Goal: Task Accomplishment & Management: Complete application form

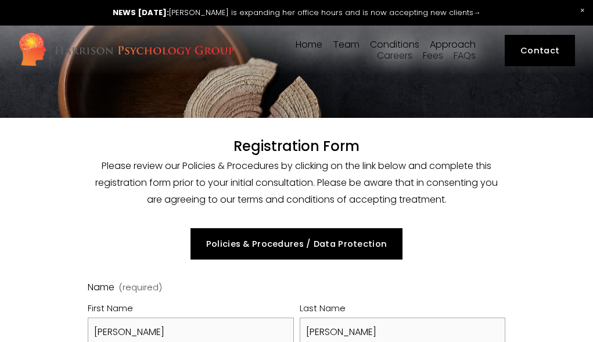
select select "GB"
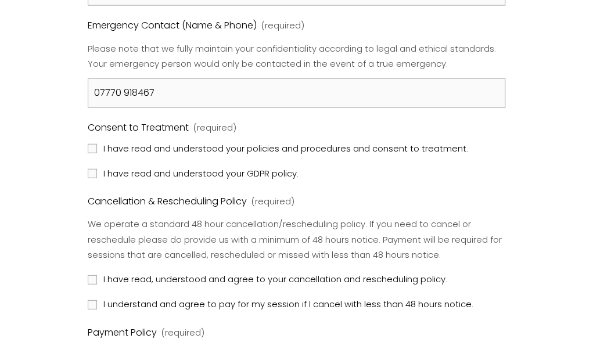
scroll to position [1155, 17]
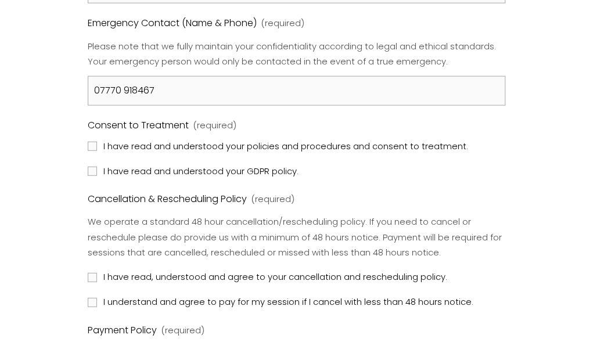
type input "07770 918467"
click at [88, 142] on input "I have read and understood your policies and procedures and consent to treatmen…" at bounding box center [92, 146] width 9 height 9
checkbox input "true"
click at [88, 171] on input "I have read and understood your GDPR policy." at bounding box center [92, 171] width 9 height 9
checkbox input "true"
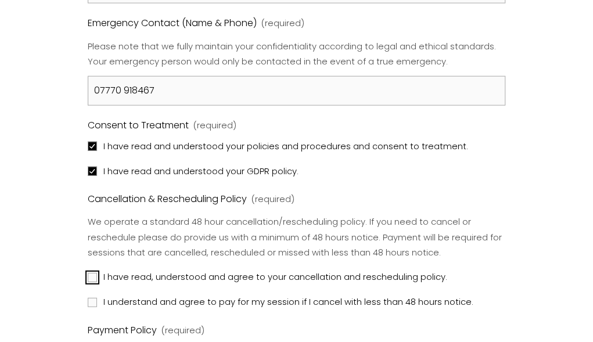
click at [88, 273] on input "I have read, understood and agree to your cancellation and rescheduling policy." at bounding box center [92, 277] width 9 height 9
checkbox input "true"
click at [88, 298] on input "I understand and agree to pay for my session if I cancel with less than 48 hour…" at bounding box center [92, 302] width 9 height 9
checkbox input "true"
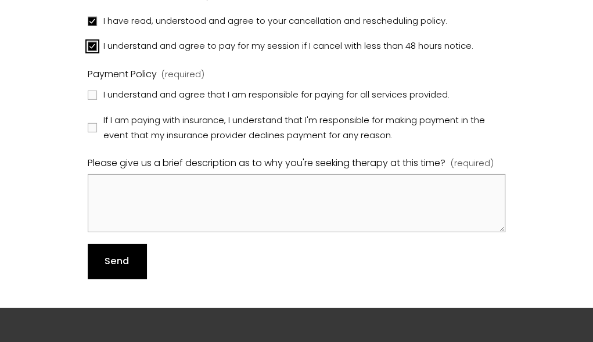
scroll to position [1413, 17]
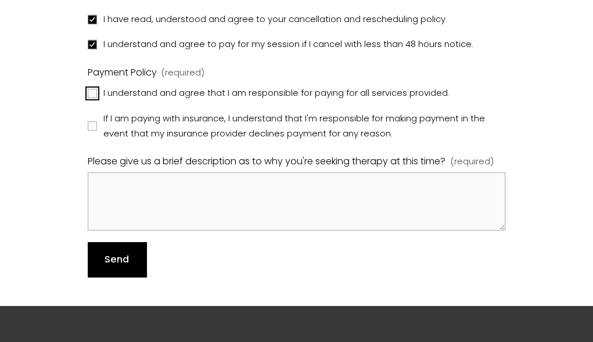
click at [88, 89] on input "I understand and agree that I am responsible for paying for all services provid…" at bounding box center [92, 93] width 9 height 9
checkbox input "true"
click at [88, 125] on input "If I am paying with insurance, I understand that I'm responsible for making pay…" at bounding box center [92, 125] width 9 height 9
checkbox input "true"
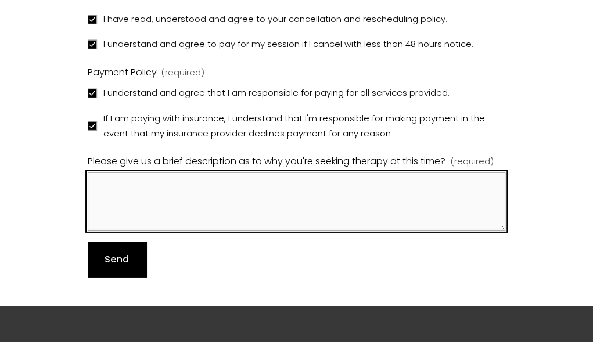
click at [98, 187] on textarea "Please give us a brief description as to why you're seeking therapy at this tim…" at bounding box center [297, 201] width 418 height 58
type textarea "t"
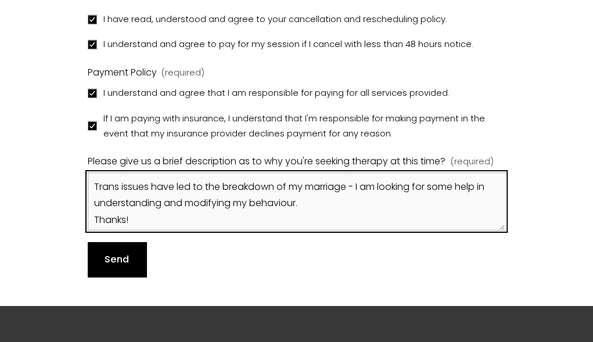
type textarea "Trans issues have led to the breakdown of my marriage - I am looking for some h…"
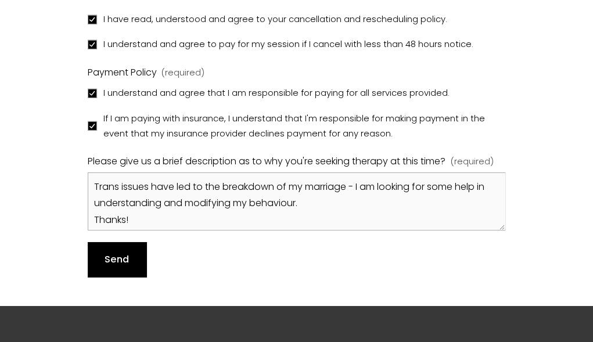
click at [107, 257] on span "Send" at bounding box center [117, 259] width 24 height 13
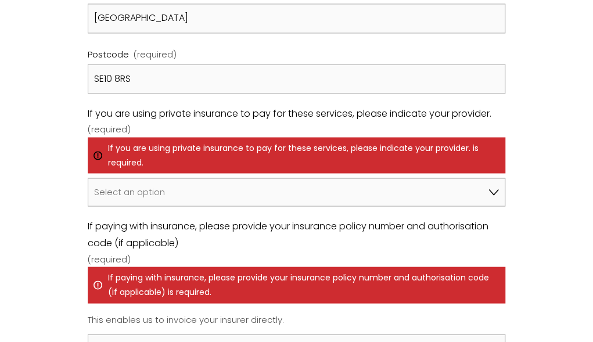
scroll to position [827, 0]
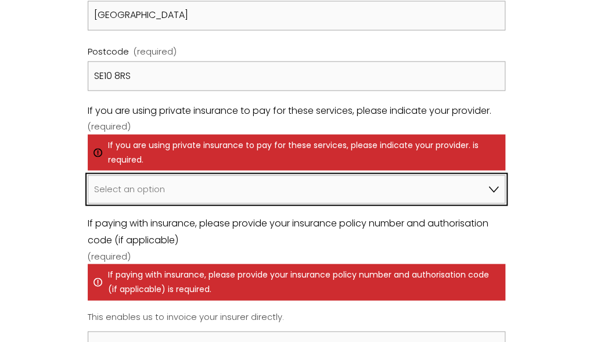
click at [497, 197] on select "Select an option I am not using insurance Axa Aviva Bupa Cigna Healix Vitality …" at bounding box center [297, 189] width 418 height 28
select select "Axa"
click at [88, 175] on select "Select an option I am not using insurance Axa Aviva Bupa Cigna Healix Vitality …" at bounding box center [297, 189] width 418 height 28
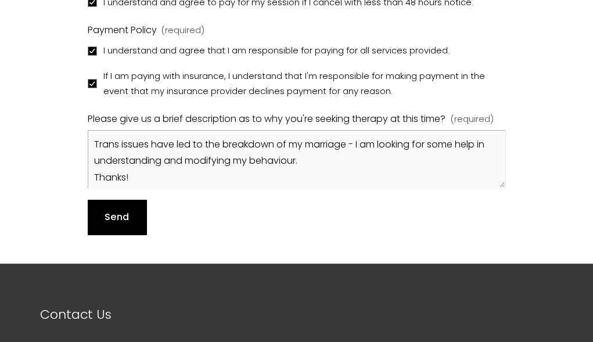
scroll to position [1643, 0]
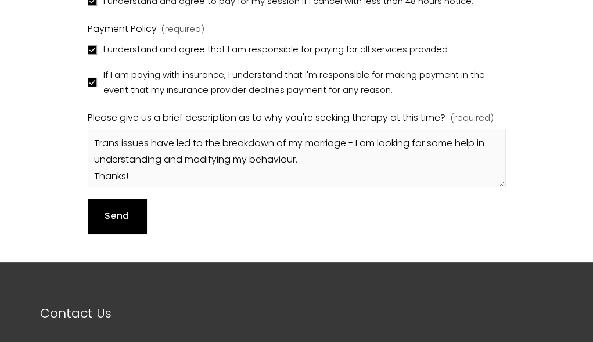
click at [118, 213] on span "Send" at bounding box center [117, 215] width 24 height 13
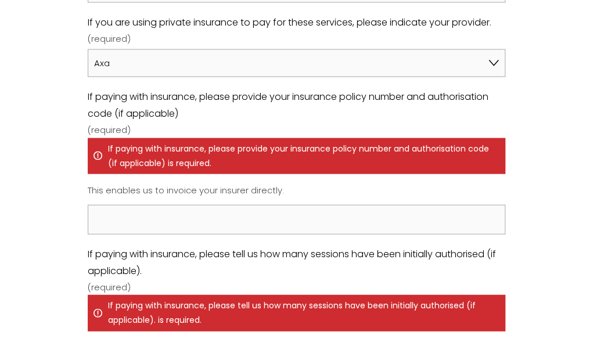
scroll to position [900, 0]
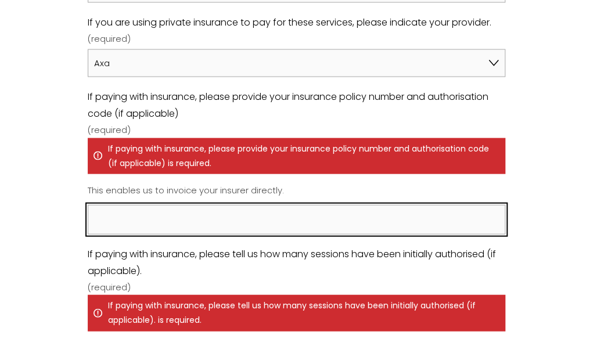
click at [240, 218] on input "If paying with insurance, please provide your insurance policy number and autho…" at bounding box center [297, 220] width 418 height 30
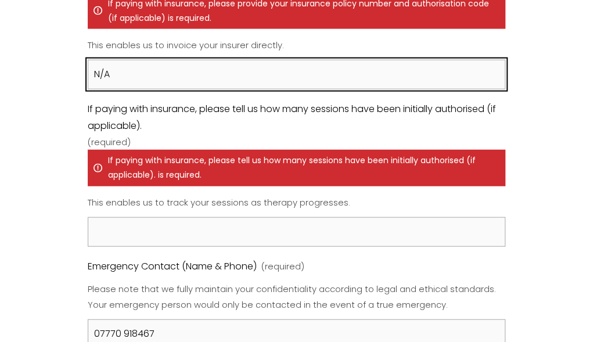
scroll to position [1046, 0]
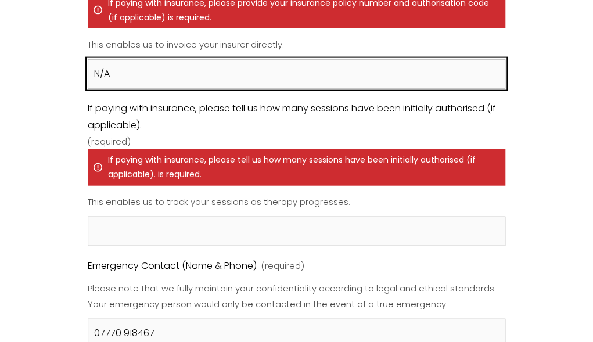
type input "N/A"
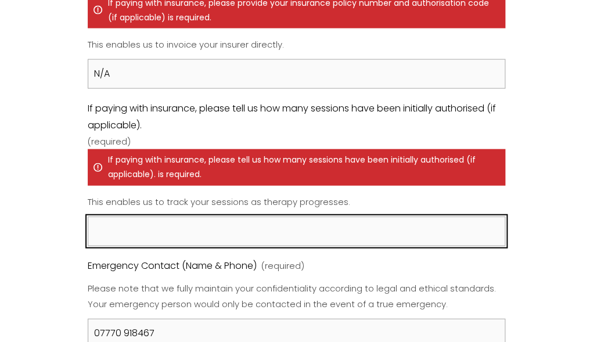
click at [141, 231] on input "If paying with insurance, please tell us how many sessions have been initially …" at bounding box center [297, 232] width 418 height 30
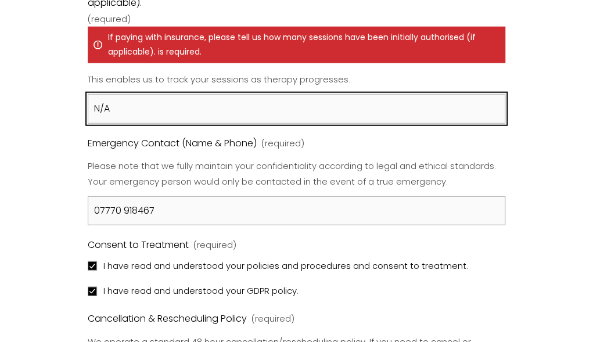
scroll to position [1168, 0]
type input "N/A"
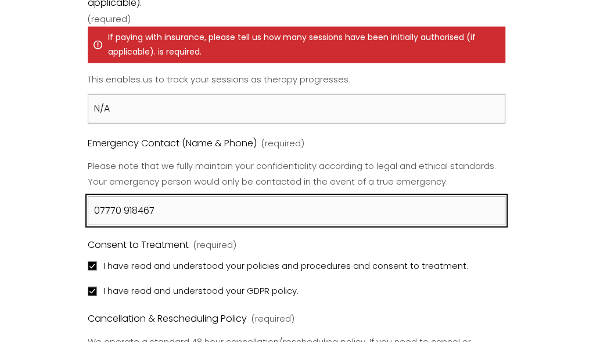
click at [94, 208] on input "07770 918467" at bounding box center [297, 211] width 418 height 30
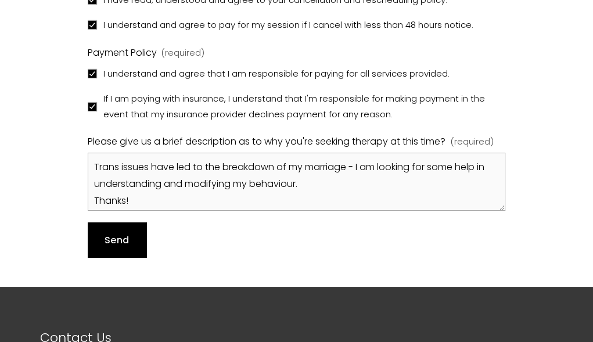
scroll to position [1569, 0]
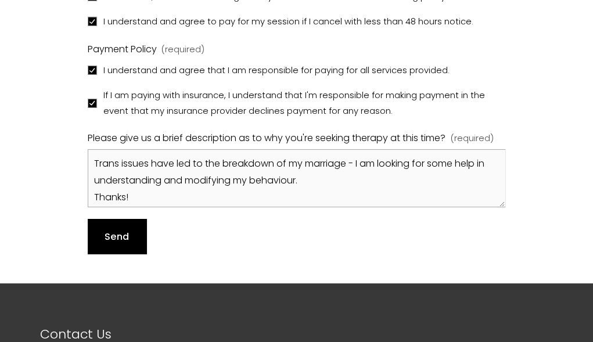
type input "Carole Booker 07770 918467"
click at [131, 239] on button "Send Send" at bounding box center [117, 236] width 59 height 35
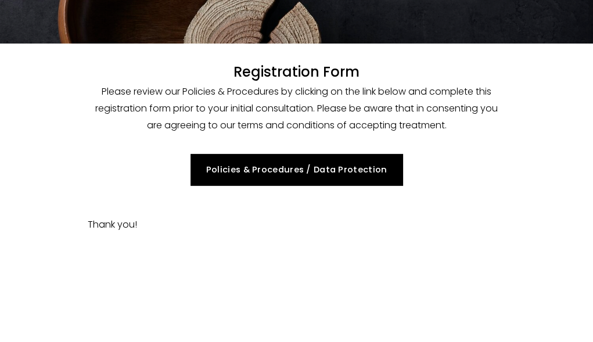
scroll to position [85, 0]
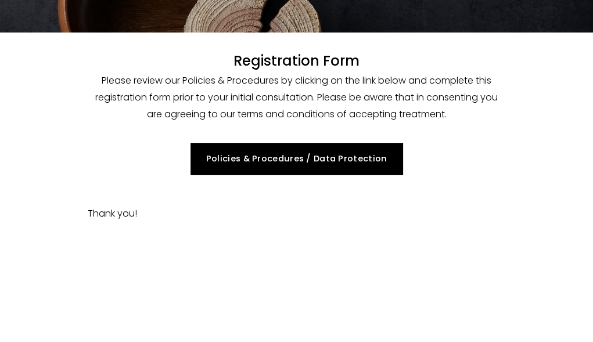
click at [326, 159] on link "Policies & Procedures / Data Protection" at bounding box center [296, 159] width 213 height 32
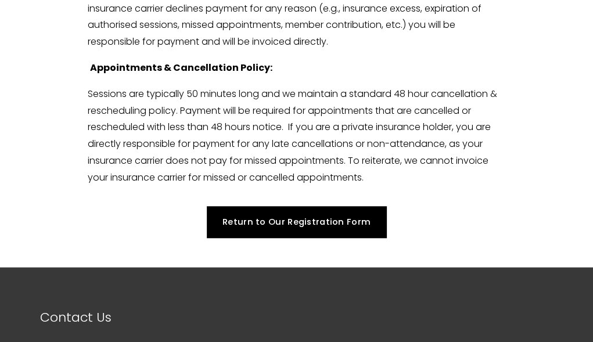
scroll to position [3807, 0]
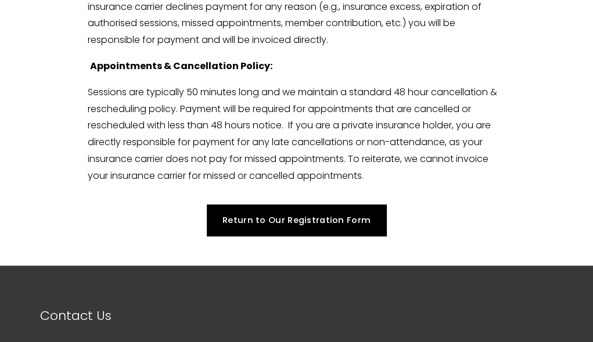
click at [318, 236] on link "Return to Our Registration Form" at bounding box center [296, 220] width 179 height 32
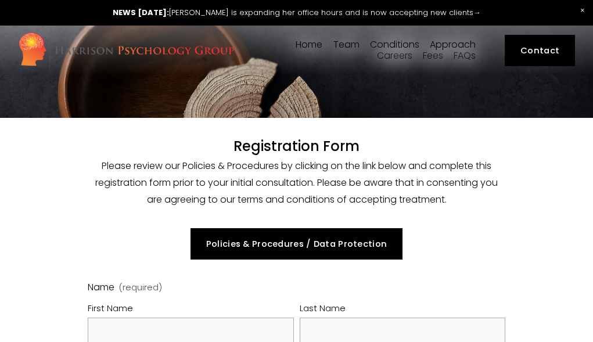
select select "GB"
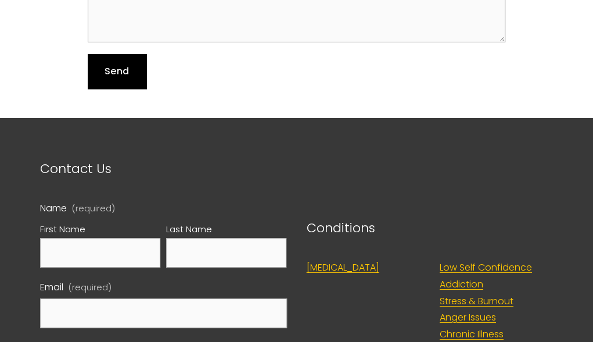
scroll to position [1601, 0]
